Goal: Task Accomplishment & Management: Use online tool/utility

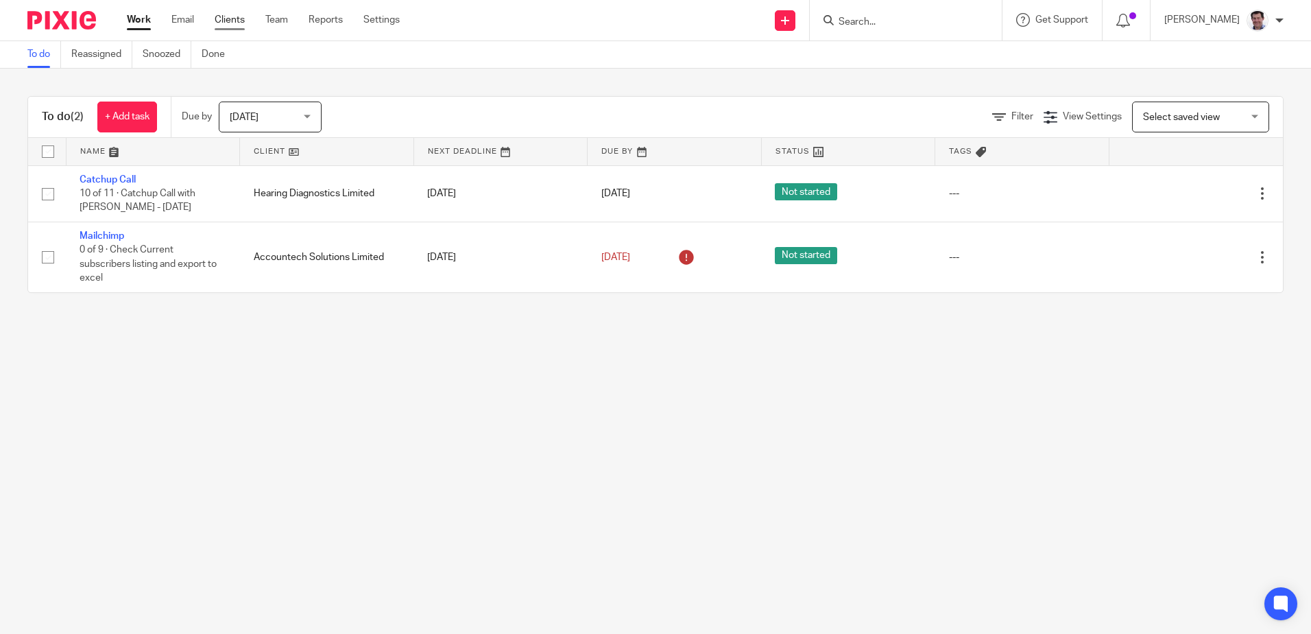
click at [220, 22] on link "Clients" at bounding box center [230, 20] width 30 height 14
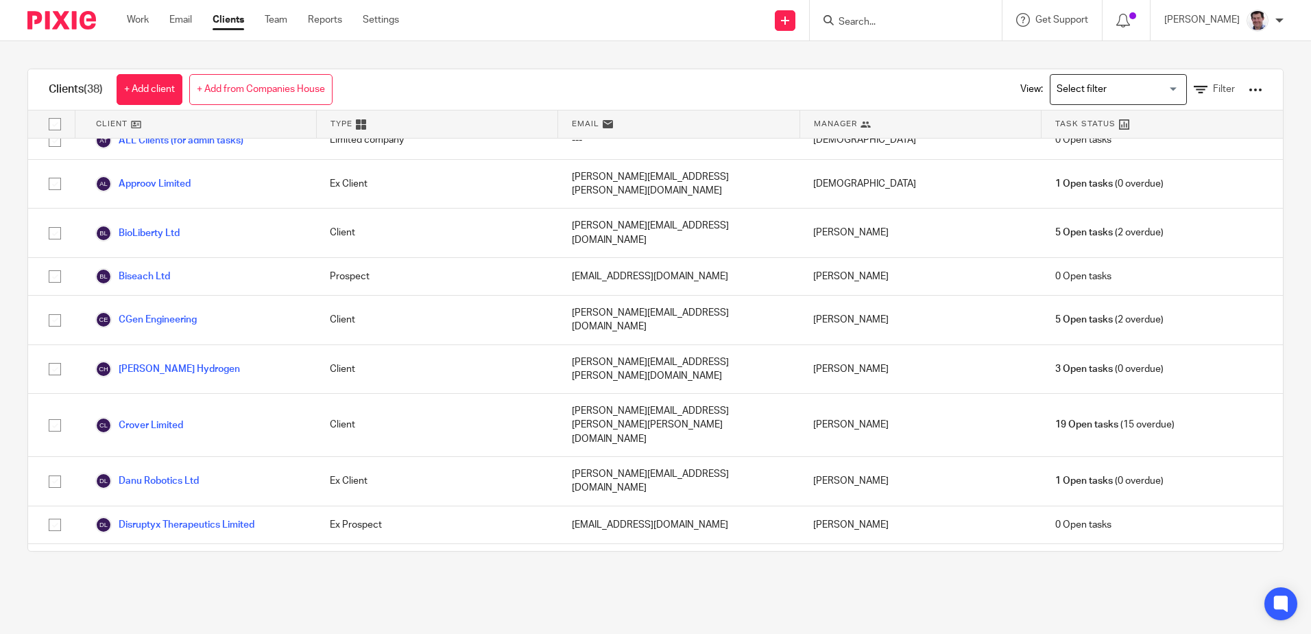
scroll to position [411, 0]
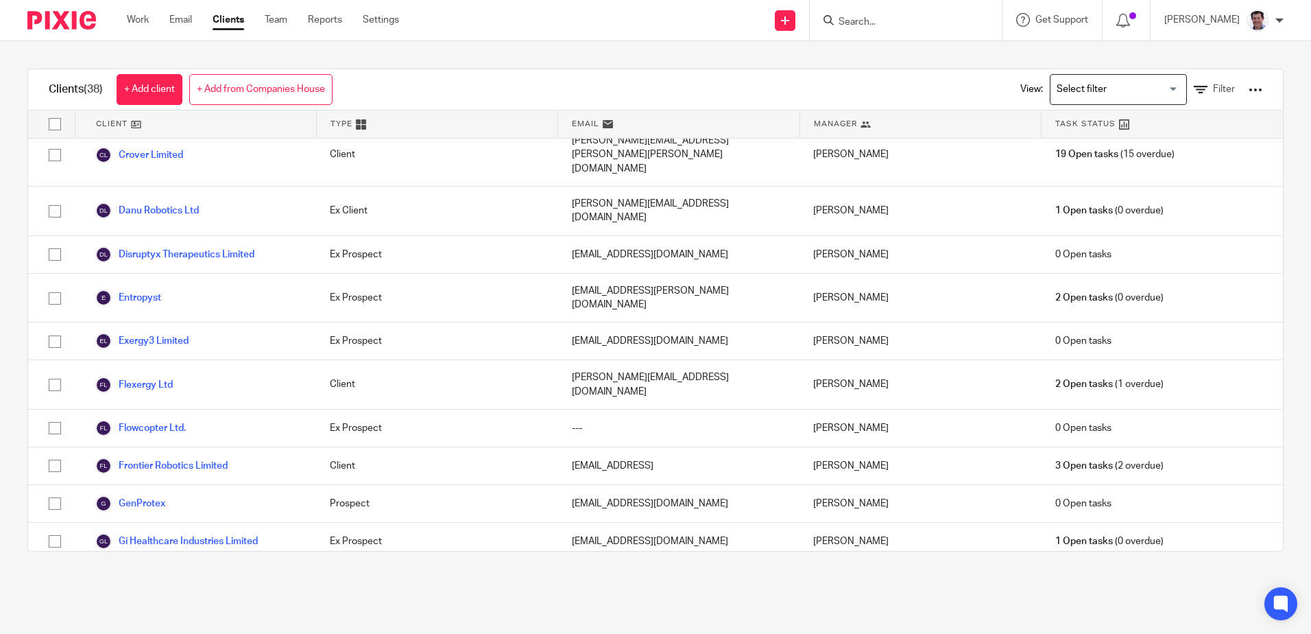
click at [158, 576] on link "Hearing Diagnostics Limited" at bounding box center [167, 584] width 145 height 16
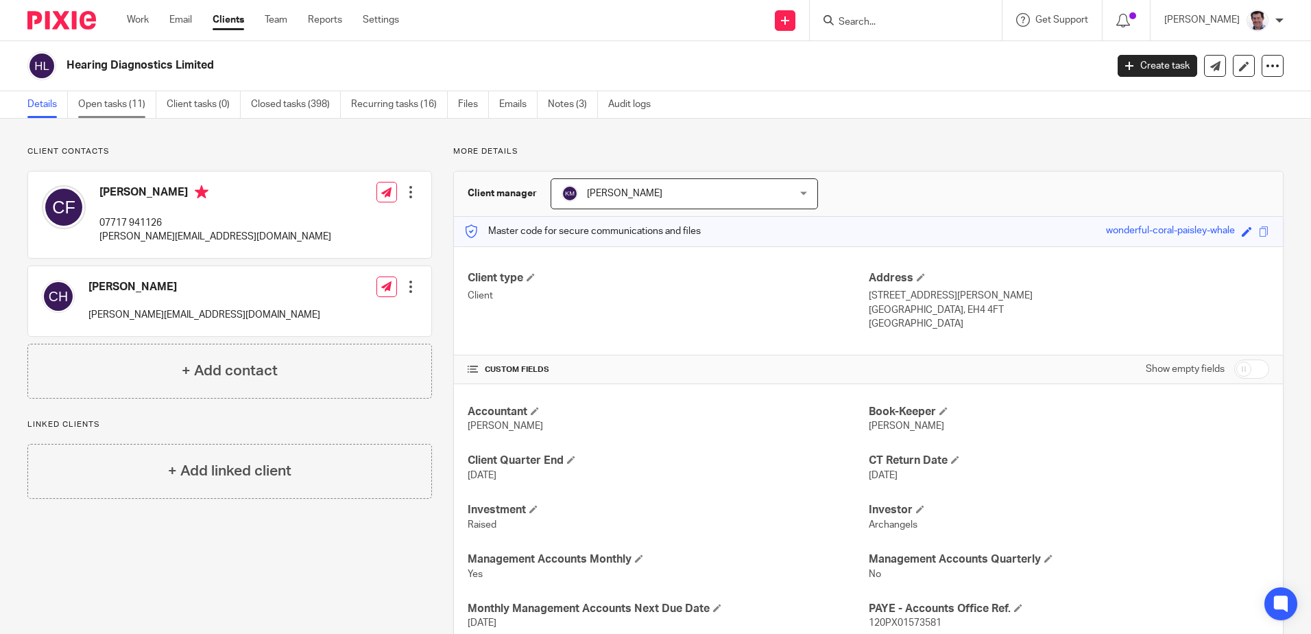
click at [102, 110] on link "Open tasks (11)" at bounding box center [117, 104] width 78 height 27
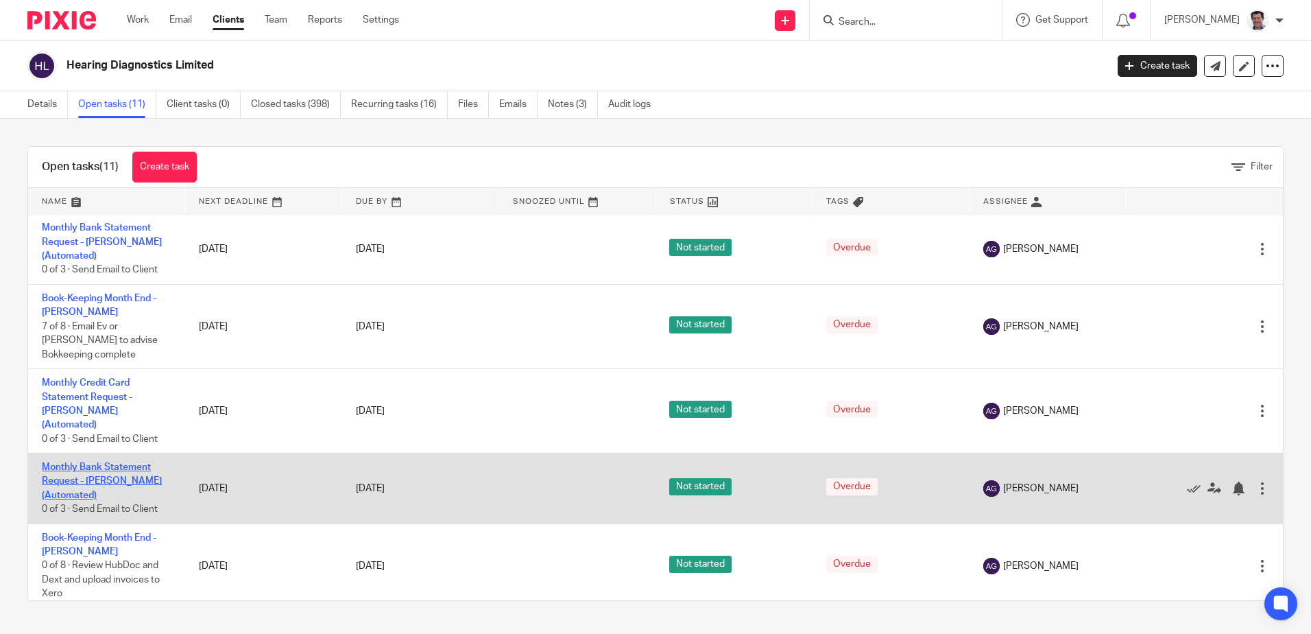
scroll to position [368, 0]
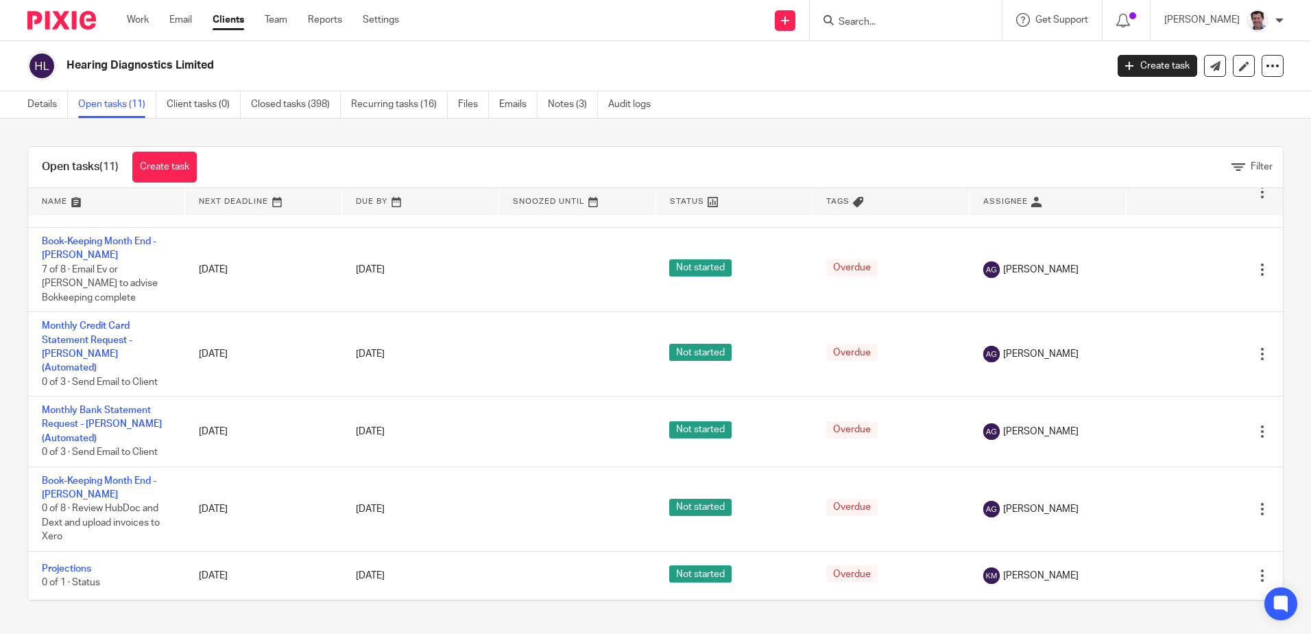
click at [77, 609] on link "Catchup Call" at bounding box center [70, 614] width 56 height 10
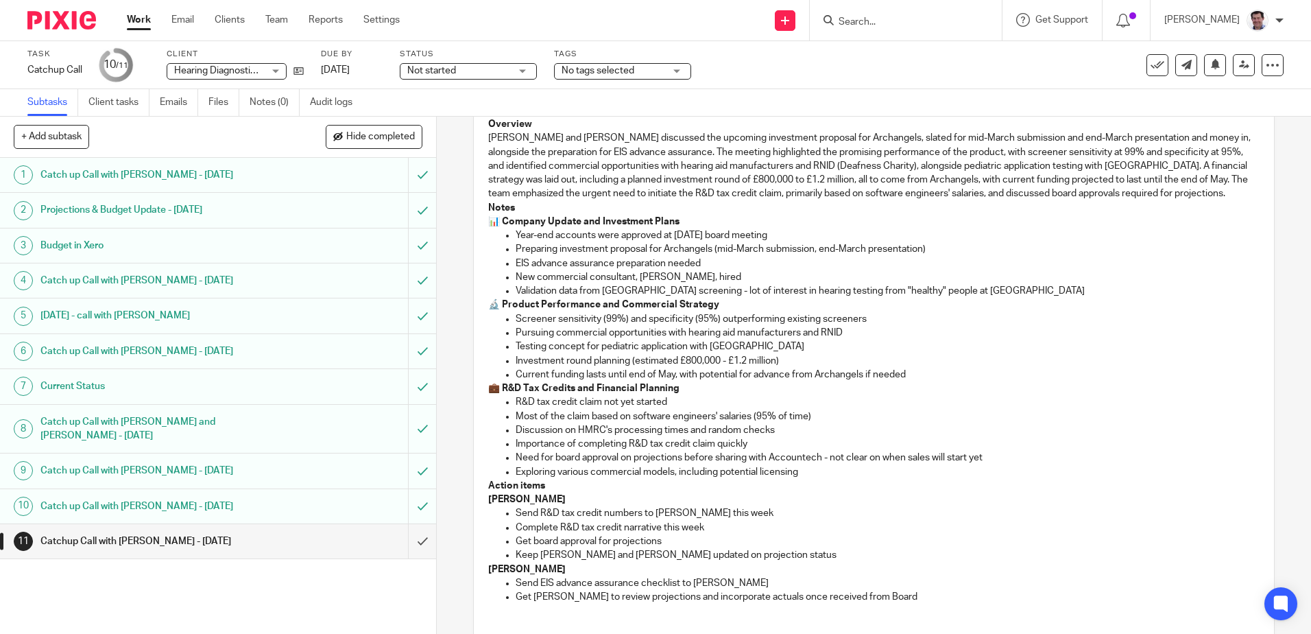
scroll to position [137, 0]
